Goal: Task Accomplishment & Management: Use online tool/utility

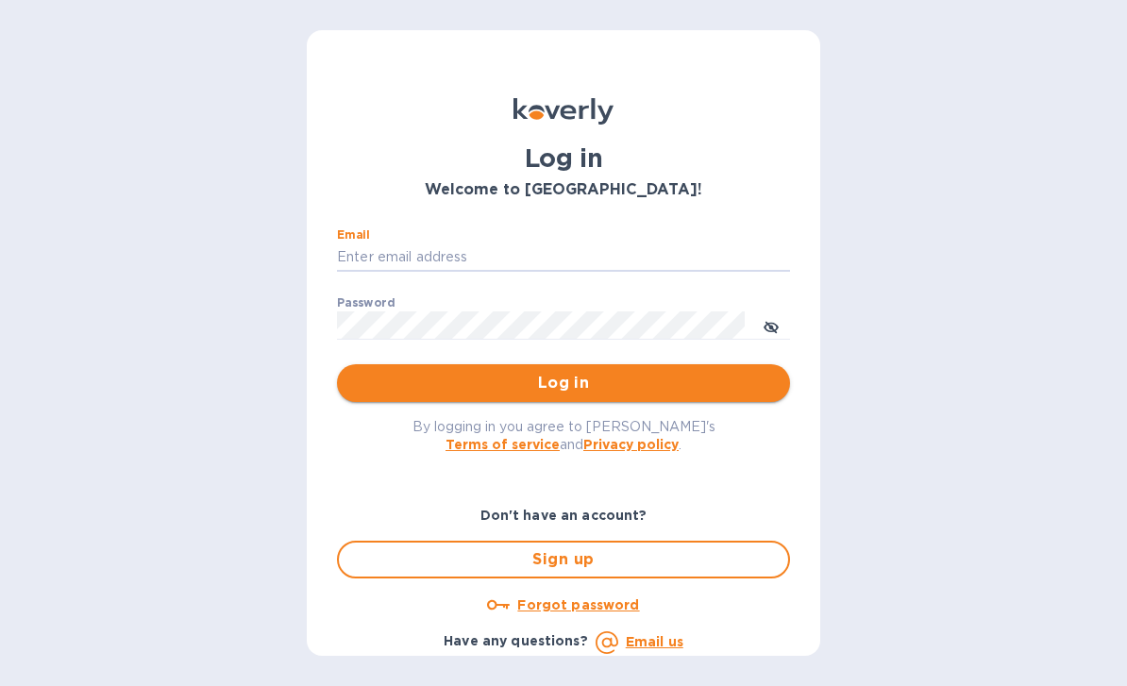
type input "[PERSON_NAME][EMAIL_ADDRESS][DOMAIN_NAME]"
click at [563, 381] on button "Log in" at bounding box center [563, 383] width 453 height 38
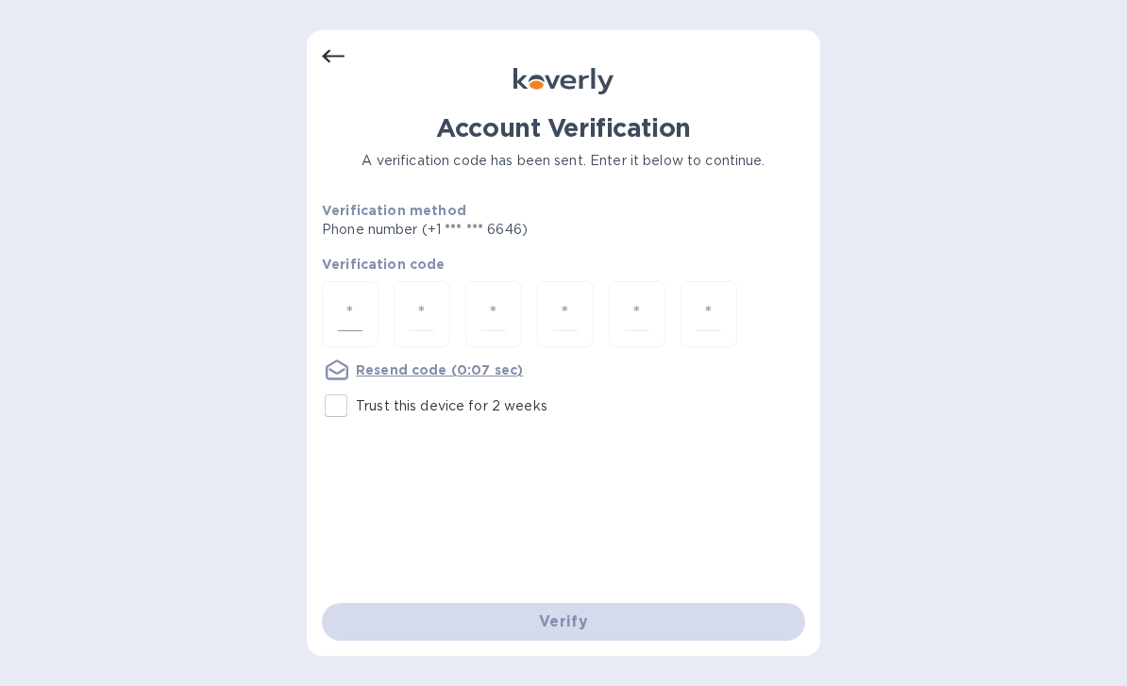
click at [338, 325] on input "number" at bounding box center [350, 314] width 25 height 35
type input "4"
type input "7"
type input "8"
type input "1"
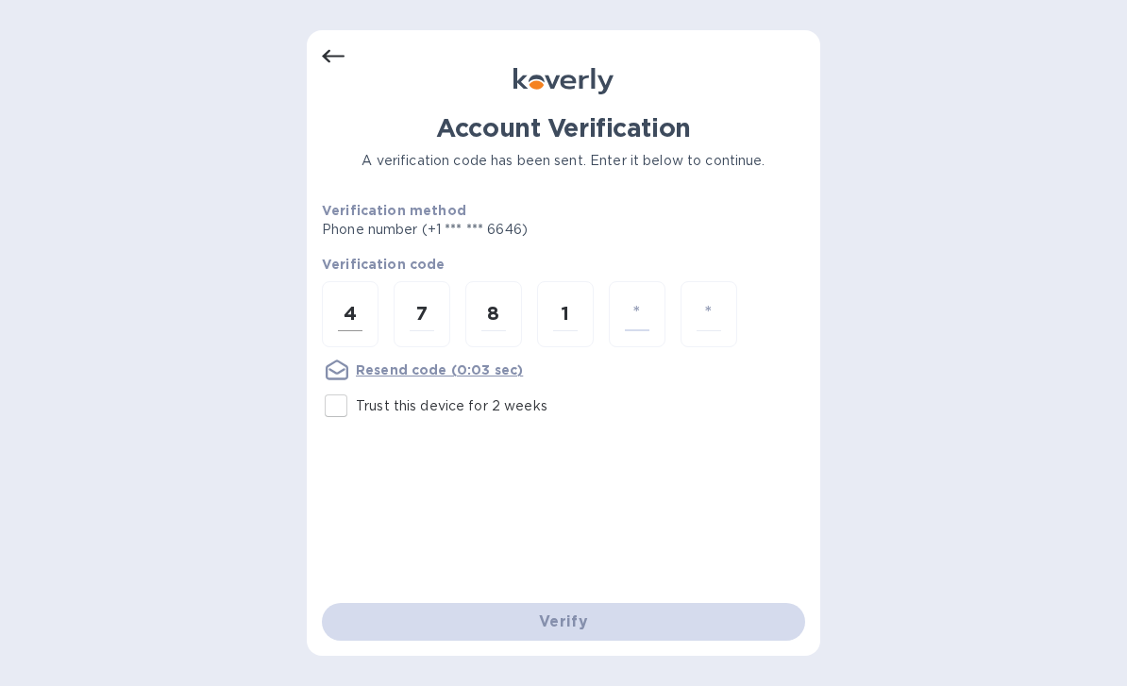
type input "3"
type input "7"
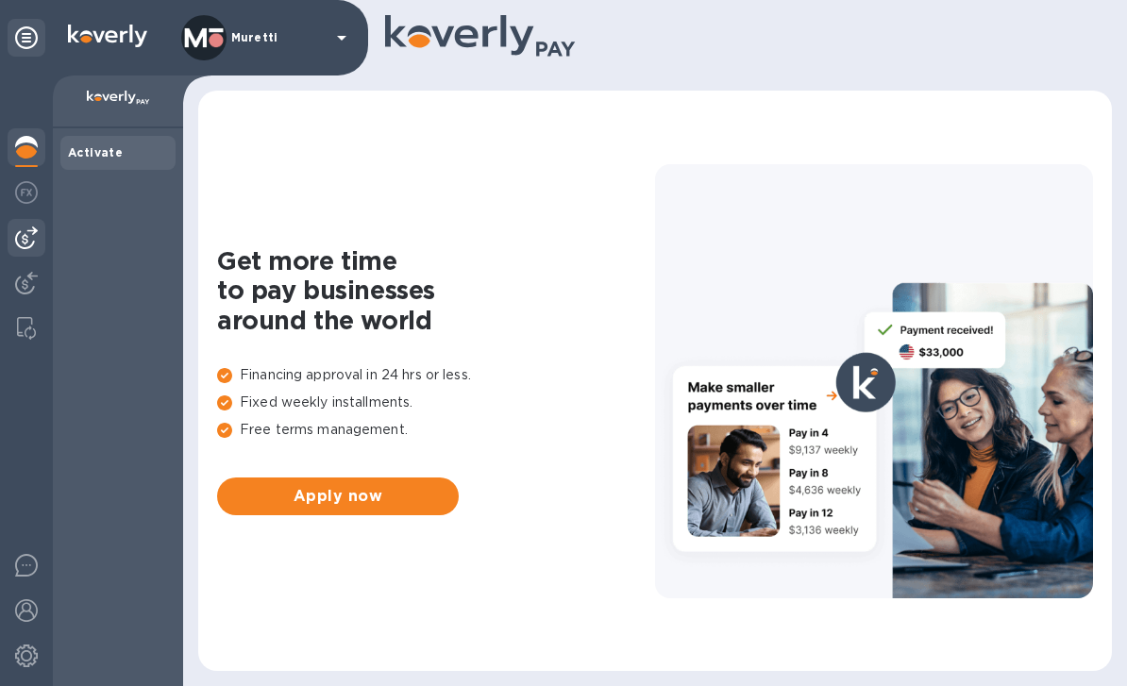
click at [35, 243] on img at bounding box center [26, 237] width 23 height 23
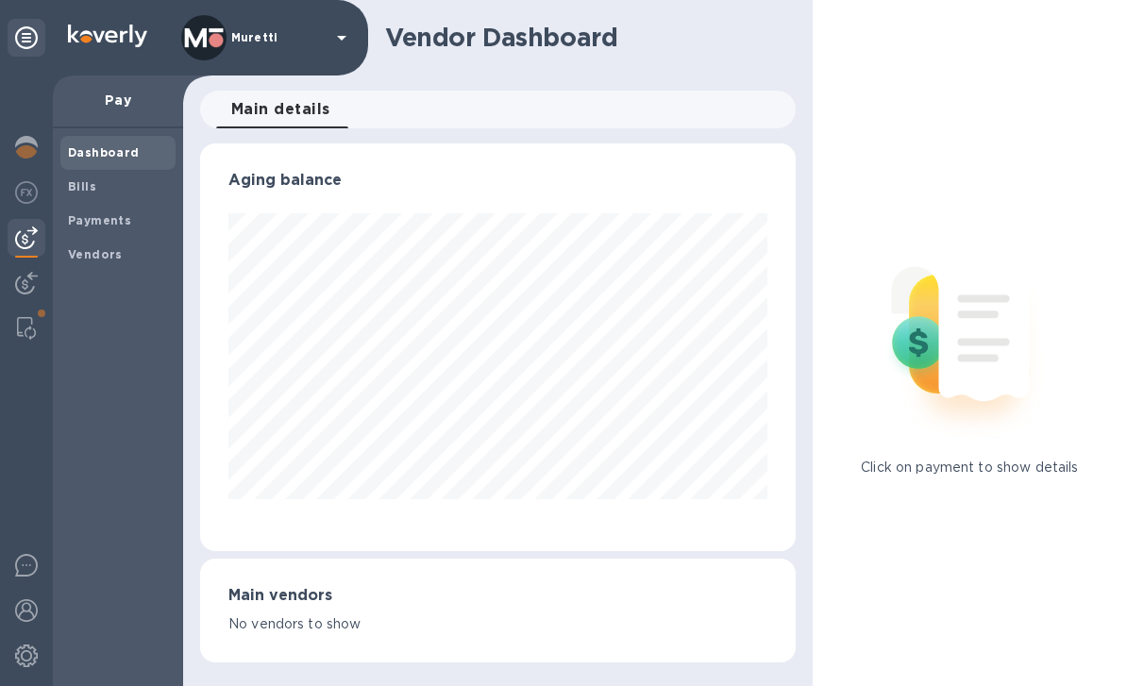
scroll to position [408, 595]
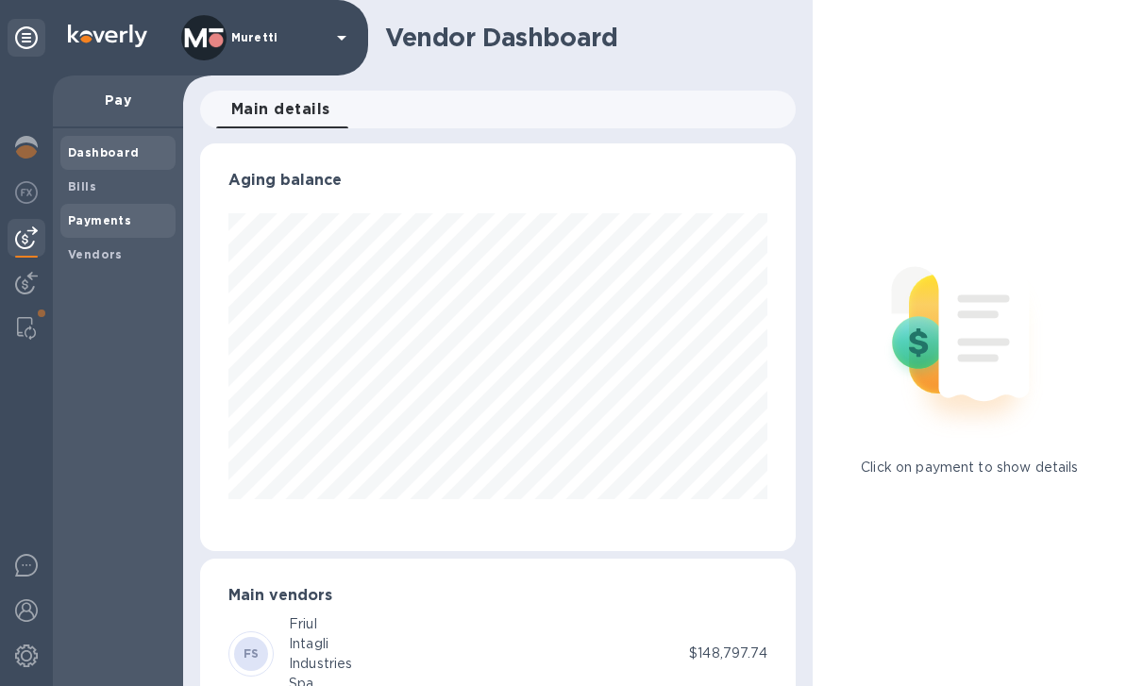
click at [112, 223] on b "Payments" at bounding box center [99, 220] width 63 height 14
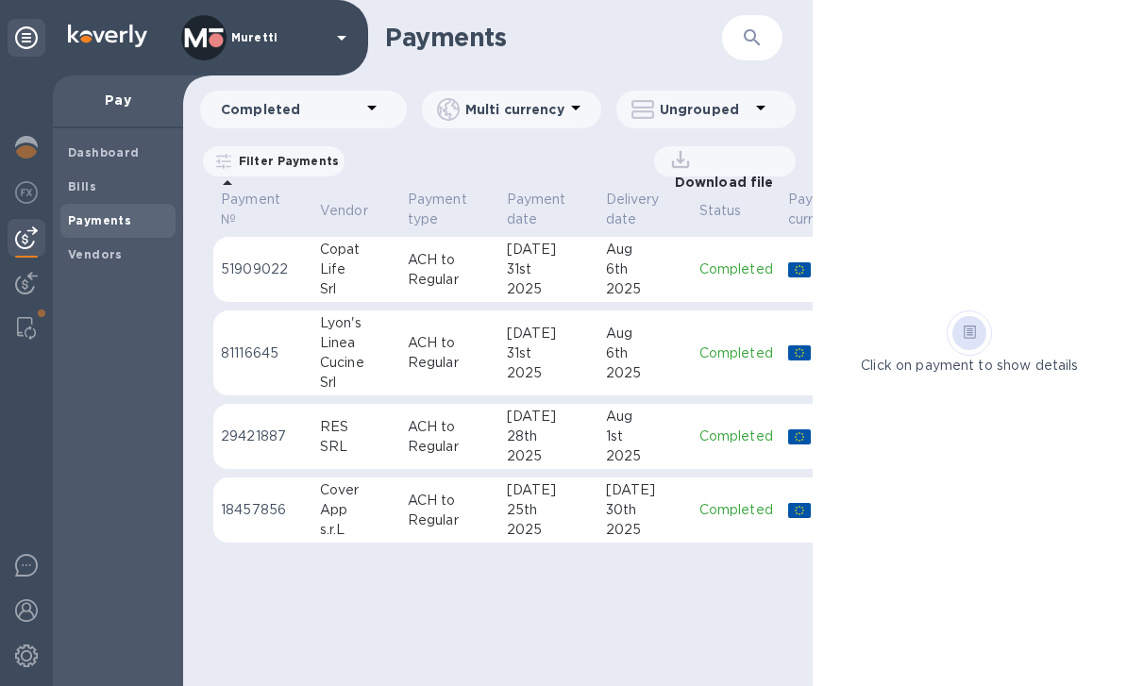
click at [0, 0] on p "Date range : 07/21/2025 to 08/22/2025" at bounding box center [0, 0] width 0 height 0
click at [0, 0] on icon "button" at bounding box center [0, 0] width 0 height 0
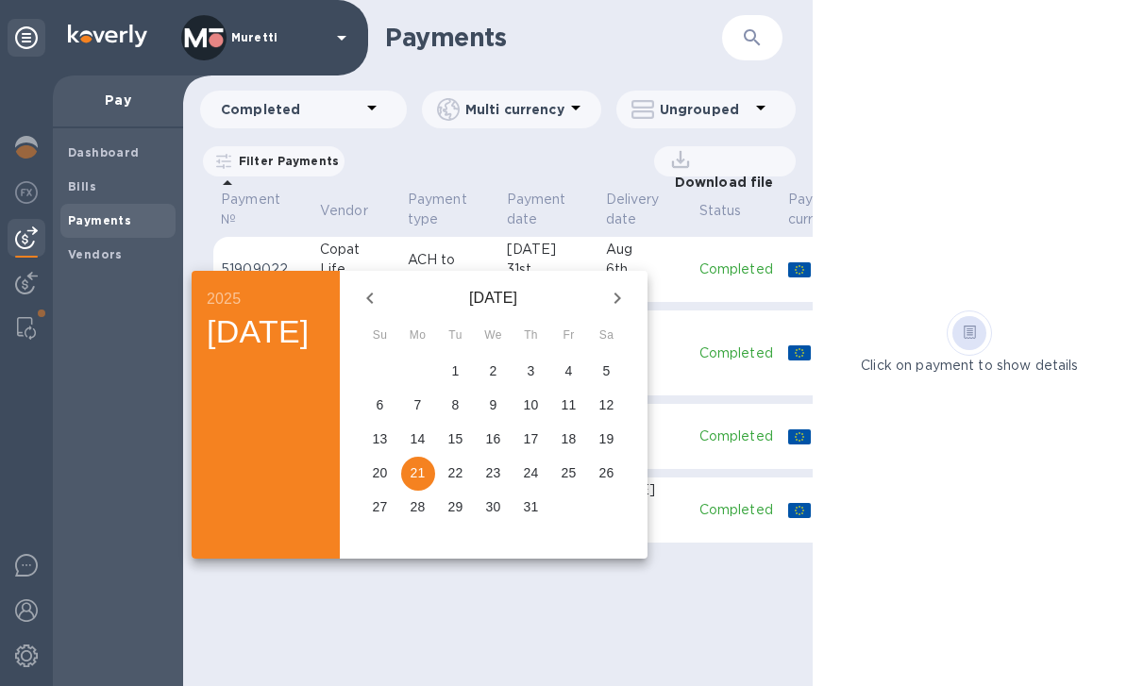
click at [381, 297] on icon "button" at bounding box center [370, 298] width 23 height 23
click at [535, 370] on p "1" at bounding box center [532, 370] width 8 height 19
type input "05/01/2025"
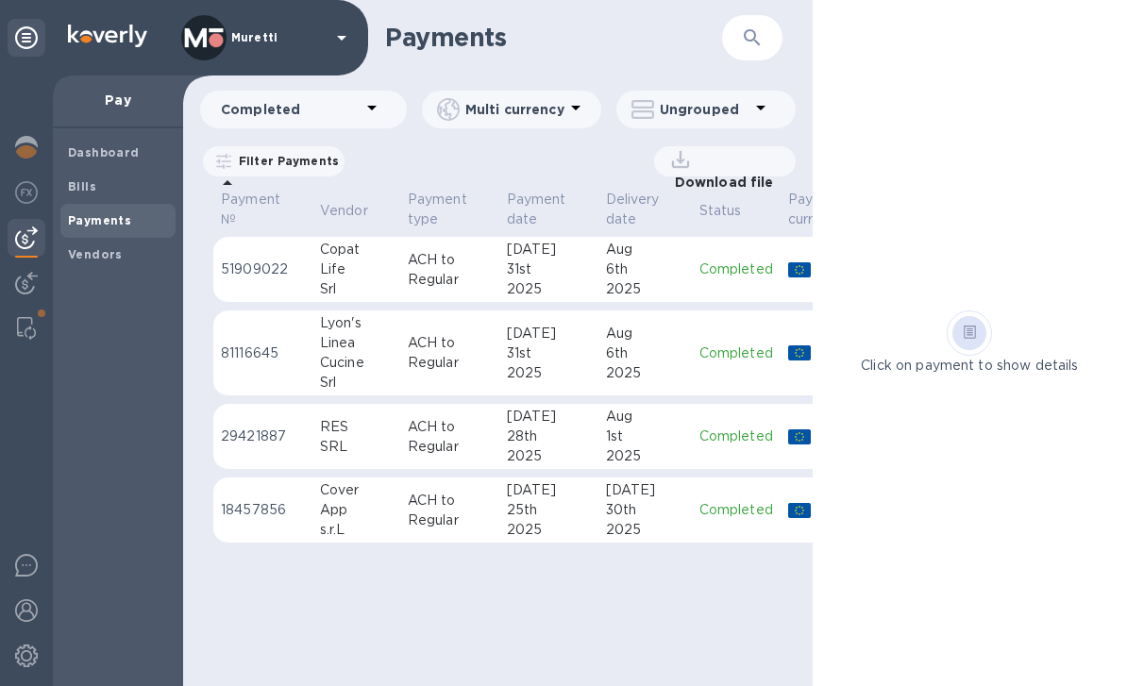
click at [0, 0] on u "Apply" at bounding box center [0, 0] width 0 height 0
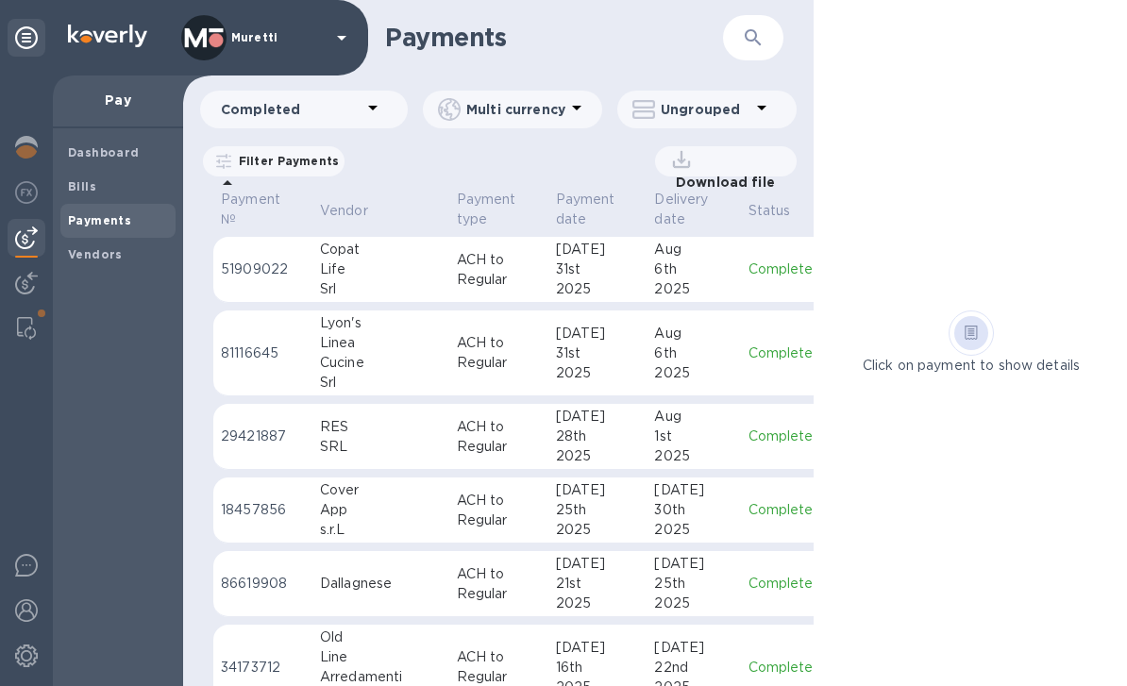
click at [0, 0] on span "05/01/2025 to 08/22/2025" at bounding box center [0, 0] width 0 height 0
click at [0, 0] on icon "button" at bounding box center [0, 0] width 0 height 0
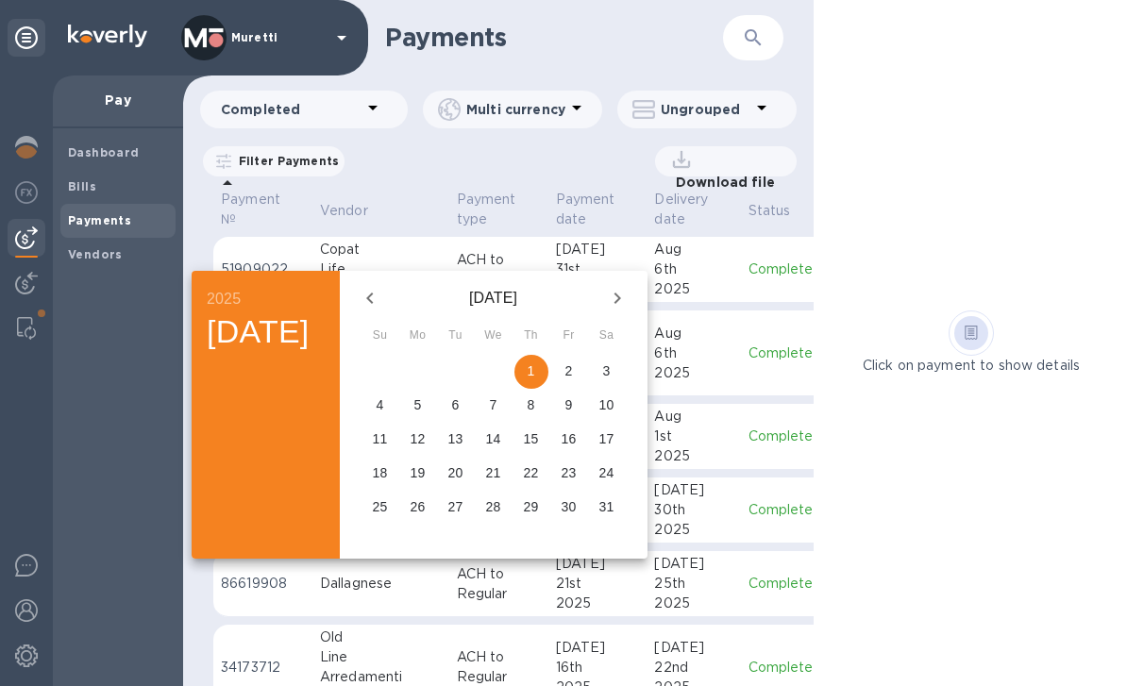
click at [381, 301] on icon "button" at bounding box center [370, 298] width 23 height 23
click at [460, 370] on p "1" at bounding box center [456, 370] width 8 height 19
type input "04/01/2025"
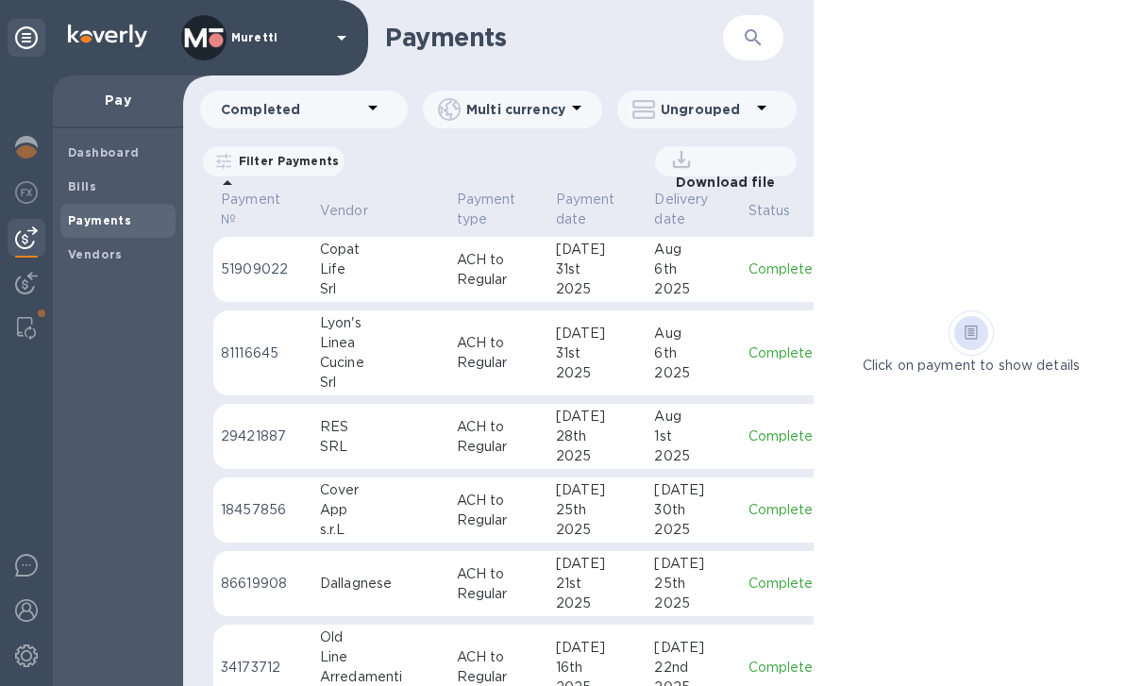
click at [0, 0] on u "Apply" at bounding box center [0, 0] width 0 height 0
click at [0, 0] on span "04/01/2025 to 08/22/2025" at bounding box center [0, 0] width 0 height 0
click at [0, 0] on icon "button" at bounding box center [0, 0] width 0 height 0
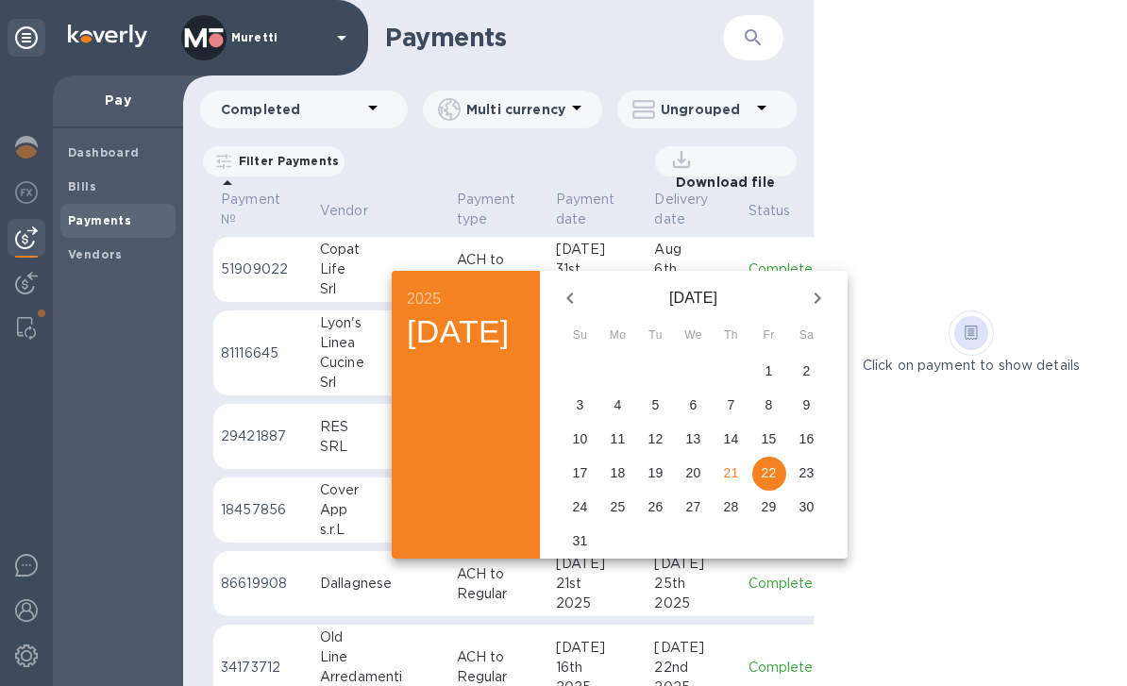
click at [581, 300] on icon "button" at bounding box center [570, 298] width 23 height 23
click at [660, 370] on p "1" at bounding box center [656, 370] width 8 height 19
type input "07/01/2025"
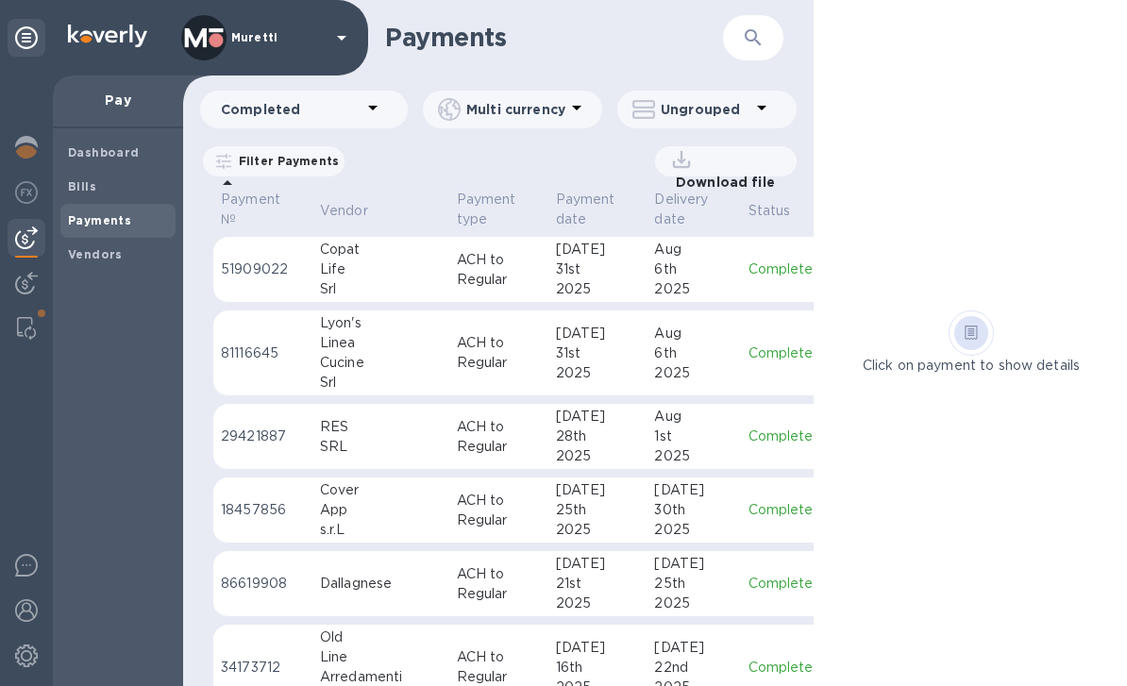
click at [0, 0] on u "Apply" at bounding box center [0, 0] width 0 height 0
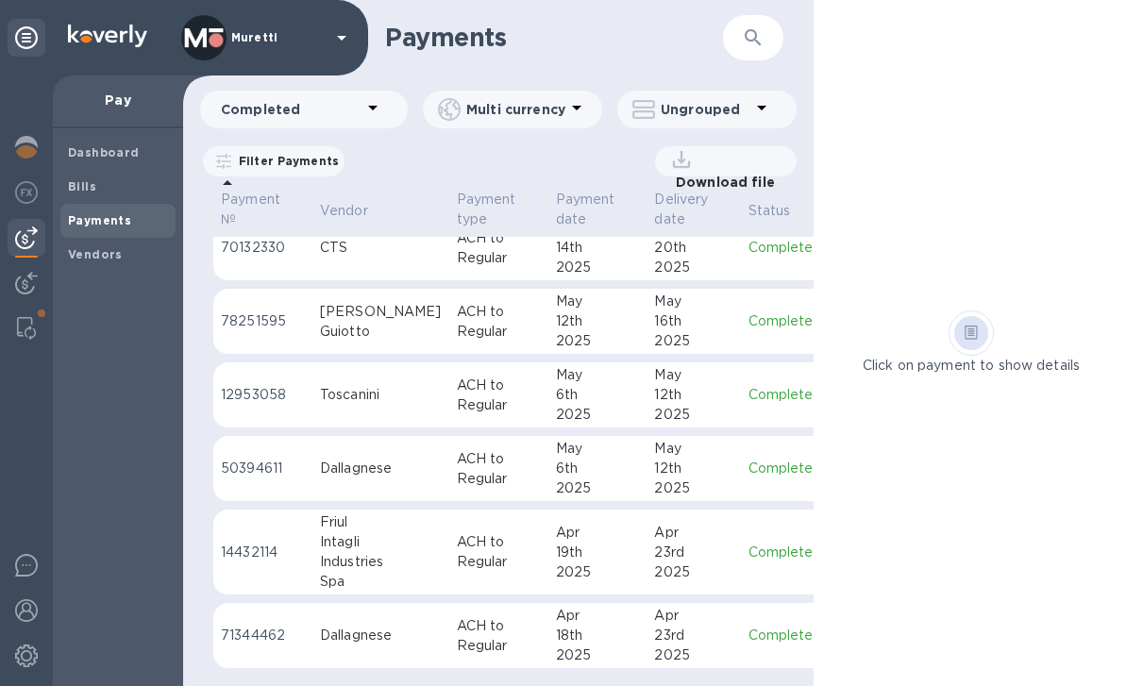
scroll to position [243, 0]
click at [100, 183] on span "Bills" at bounding box center [118, 186] width 100 height 19
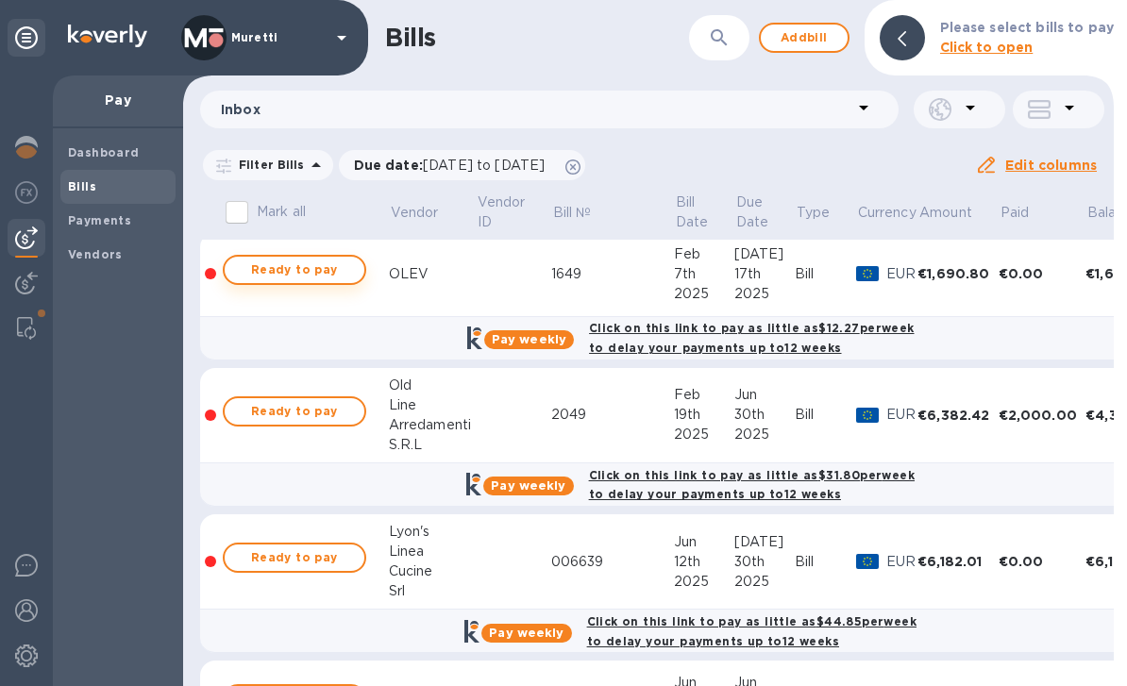
scroll to position [8, 0]
click at [293, 265] on span "Ready to pay" at bounding box center [294, 270] width 109 height 23
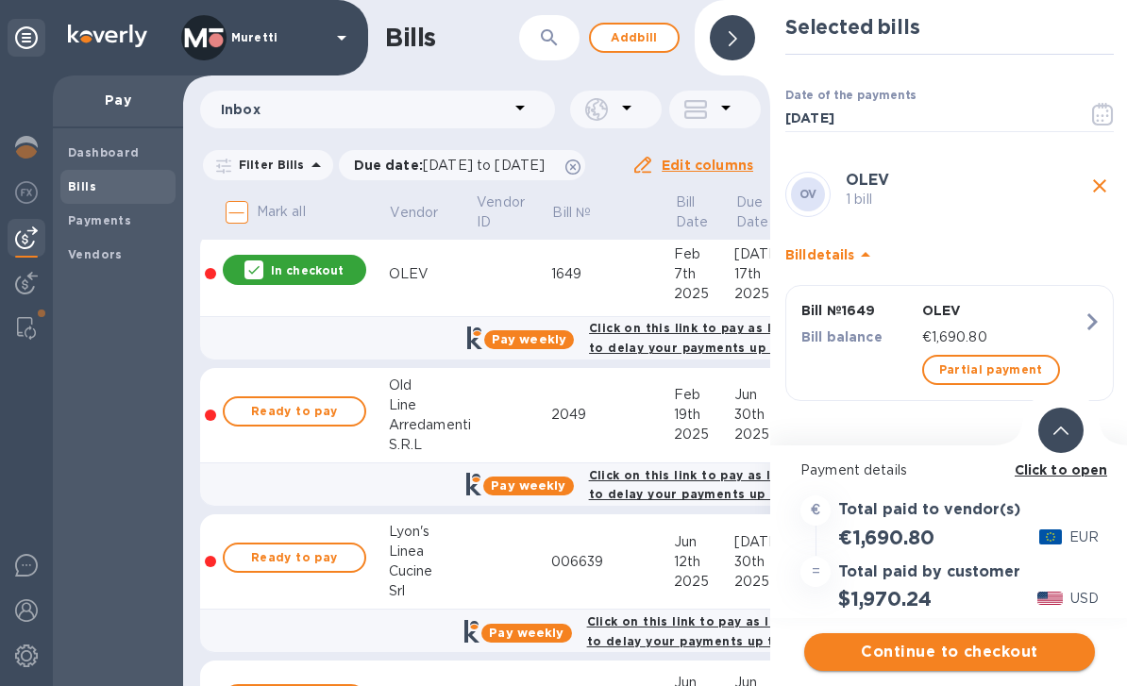
click at [980, 649] on span "Continue to checkout" at bounding box center [949, 652] width 260 height 23
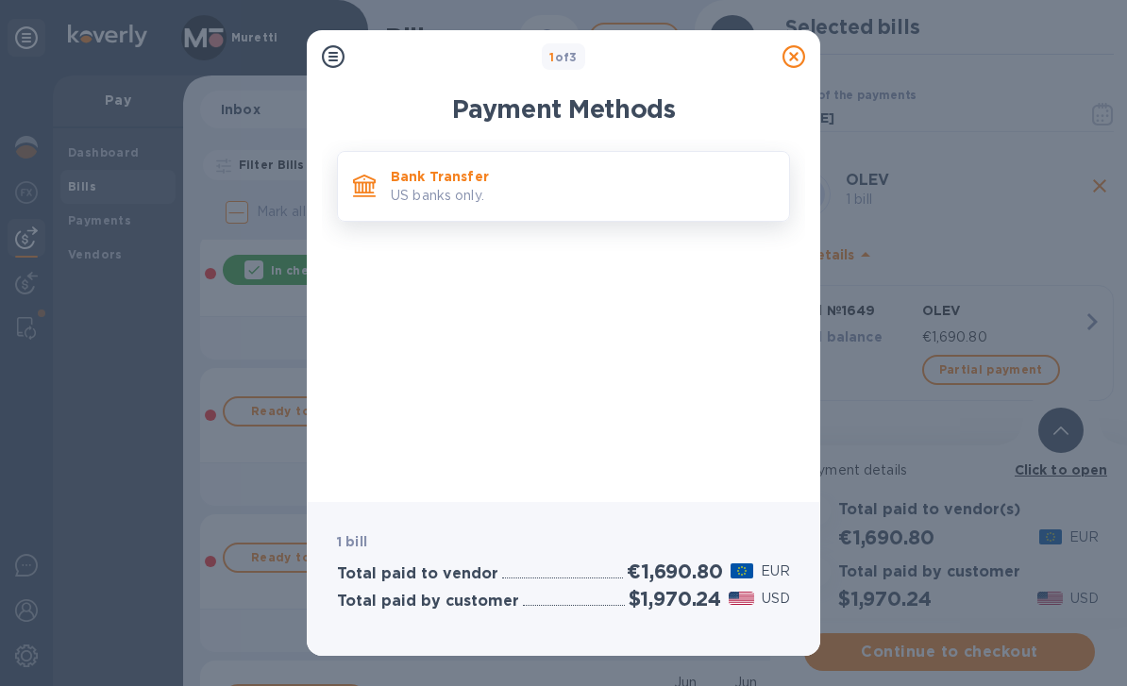
click at [494, 189] on p "US banks only." at bounding box center [582, 196] width 383 height 20
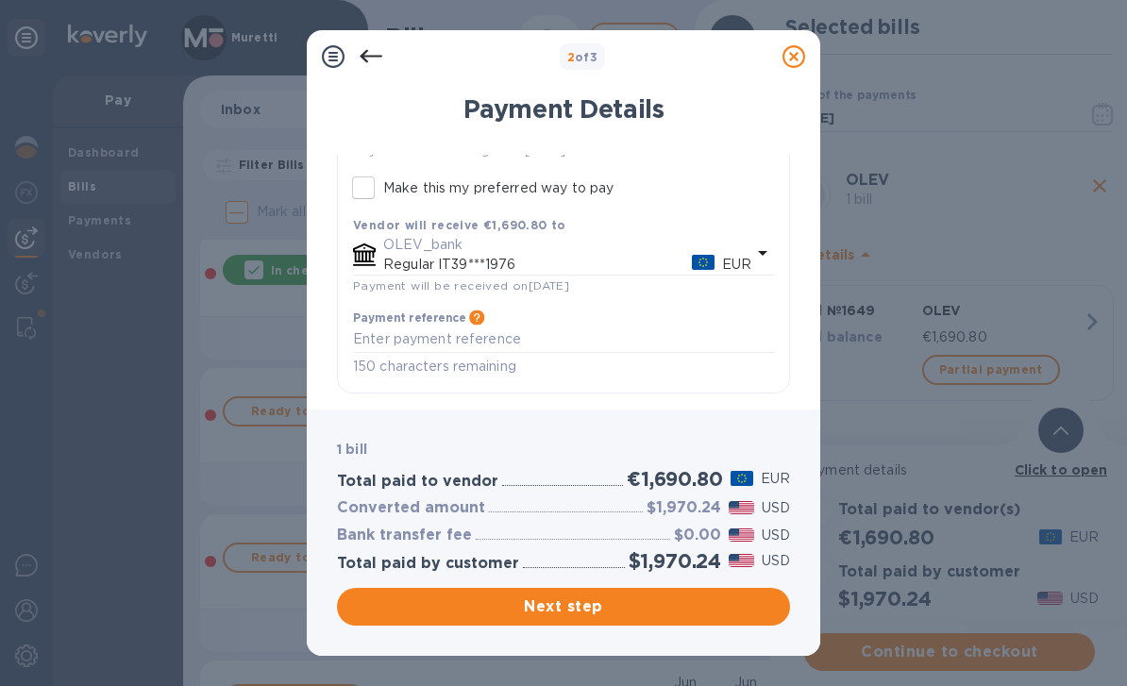
scroll to position [204, 0]
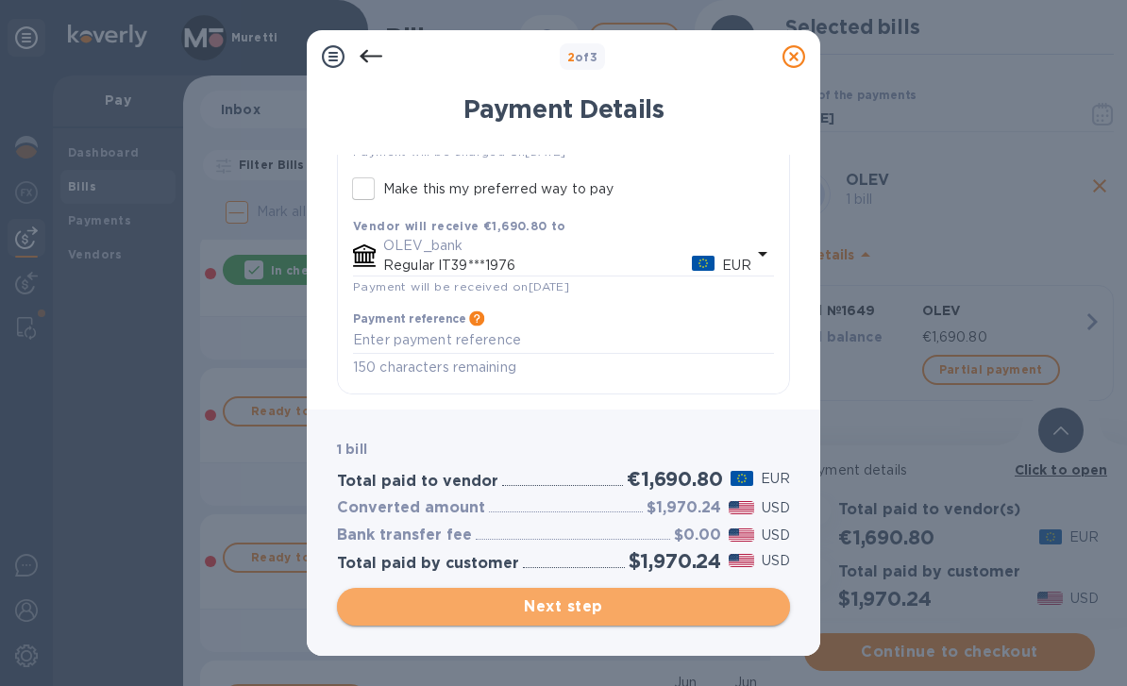
click at [575, 599] on span "Next step" at bounding box center [563, 606] width 423 height 23
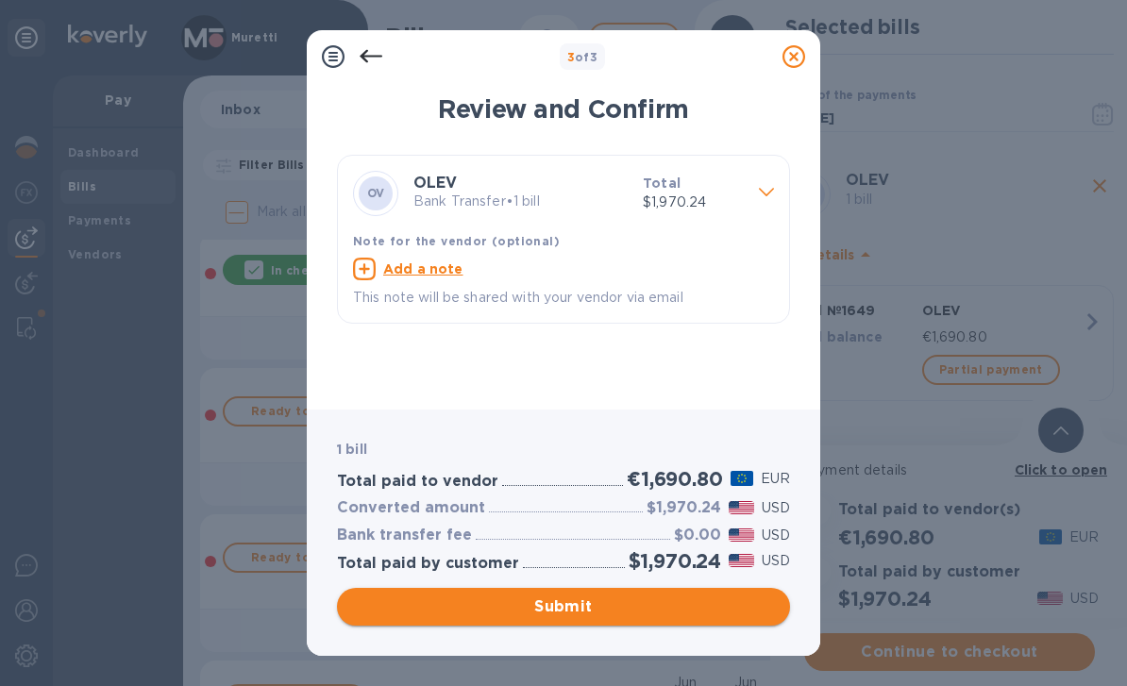
click at [587, 607] on span "Submit" at bounding box center [563, 606] width 423 height 23
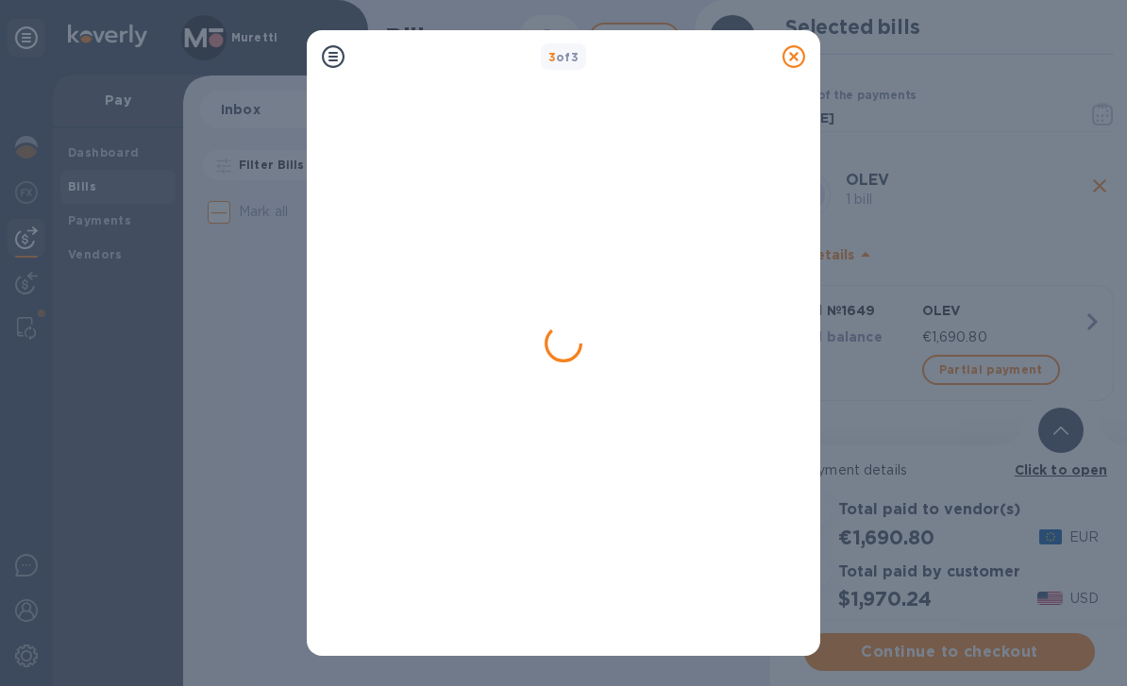
scroll to position [0, 0]
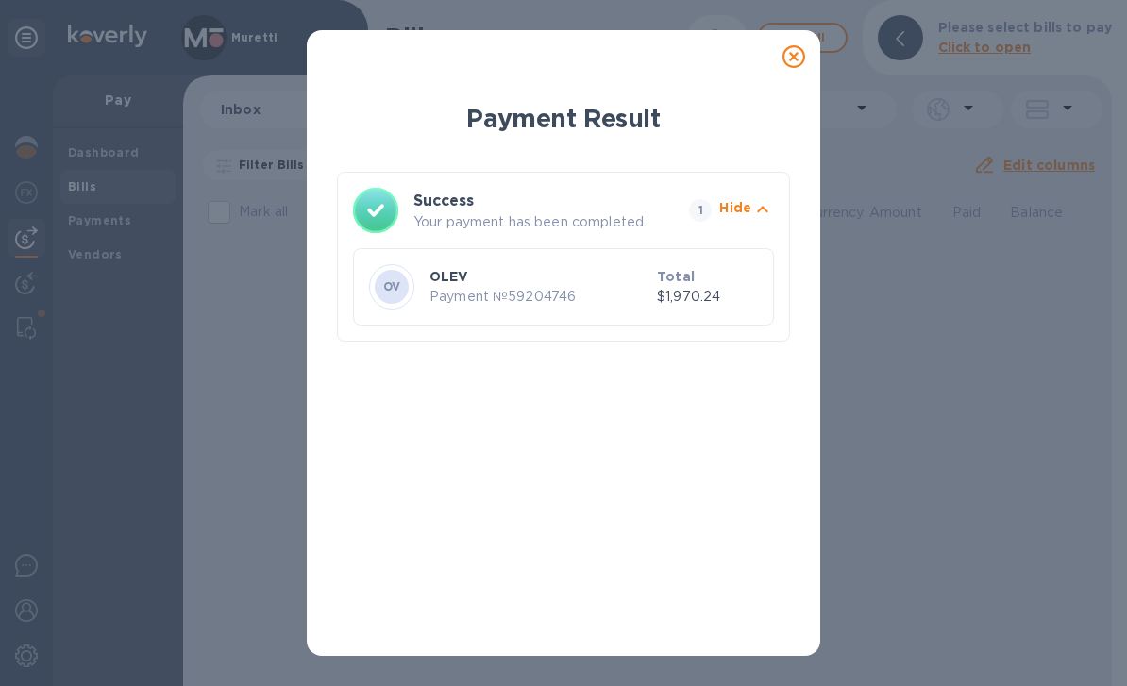
click at [794, 59] on icon at bounding box center [793, 56] width 23 height 23
